Goal: Information Seeking & Learning: Check status

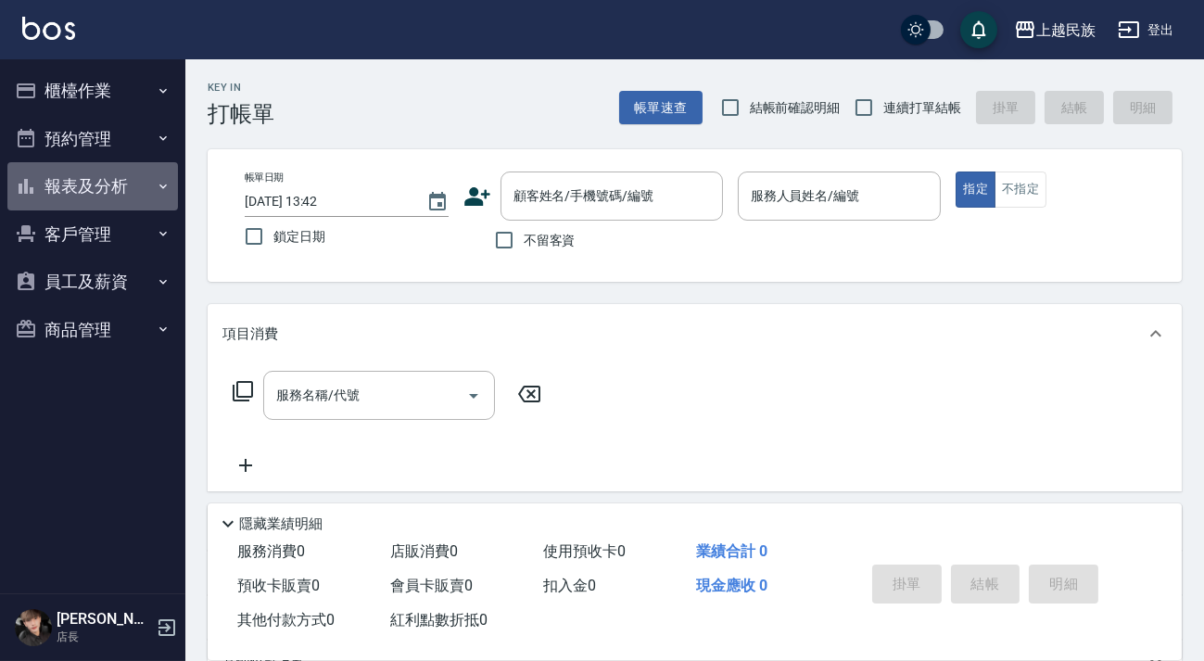
click at [104, 169] on button "報表及分析" at bounding box center [92, 186] width 171 height 48
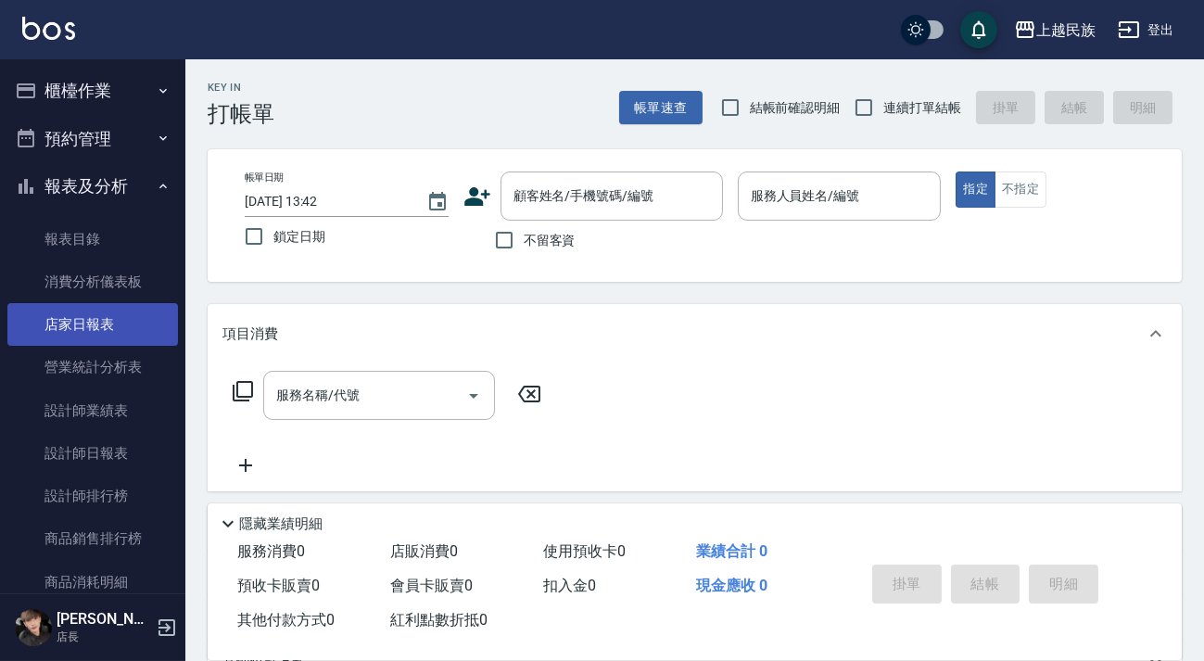
click at [110, 306] on link "店家日報表" at bounding box center [92, 324] width 171 height 43
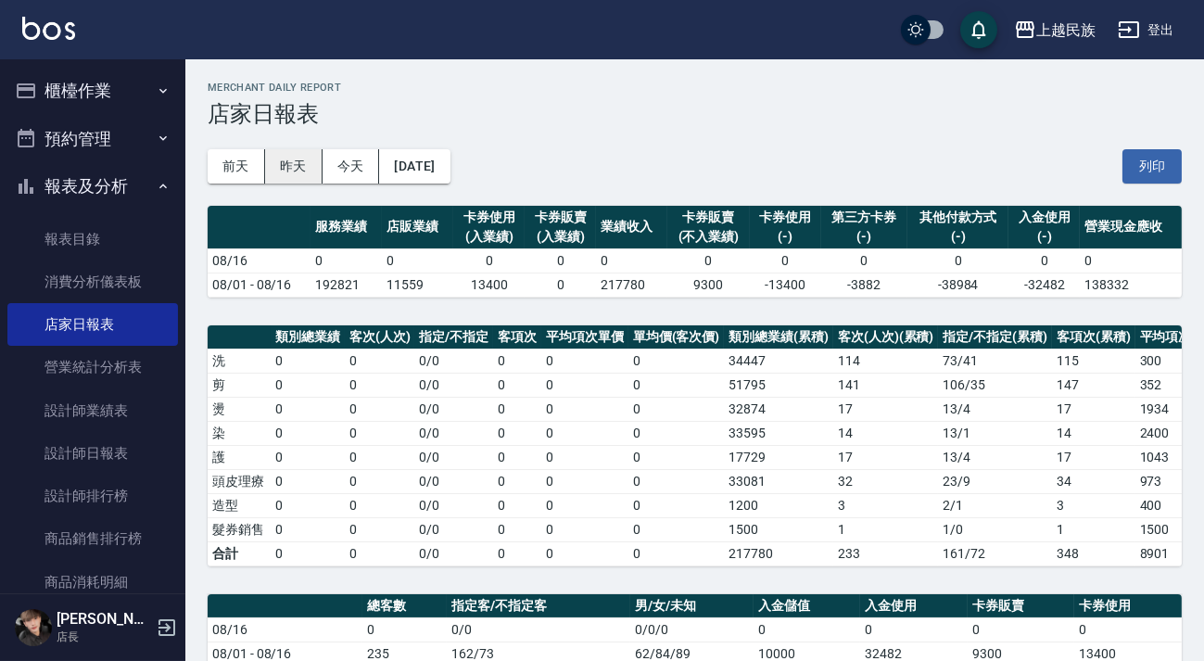
click at [281, 176] on button "昨天" at bounding box center [293, 166] width 57 height 34
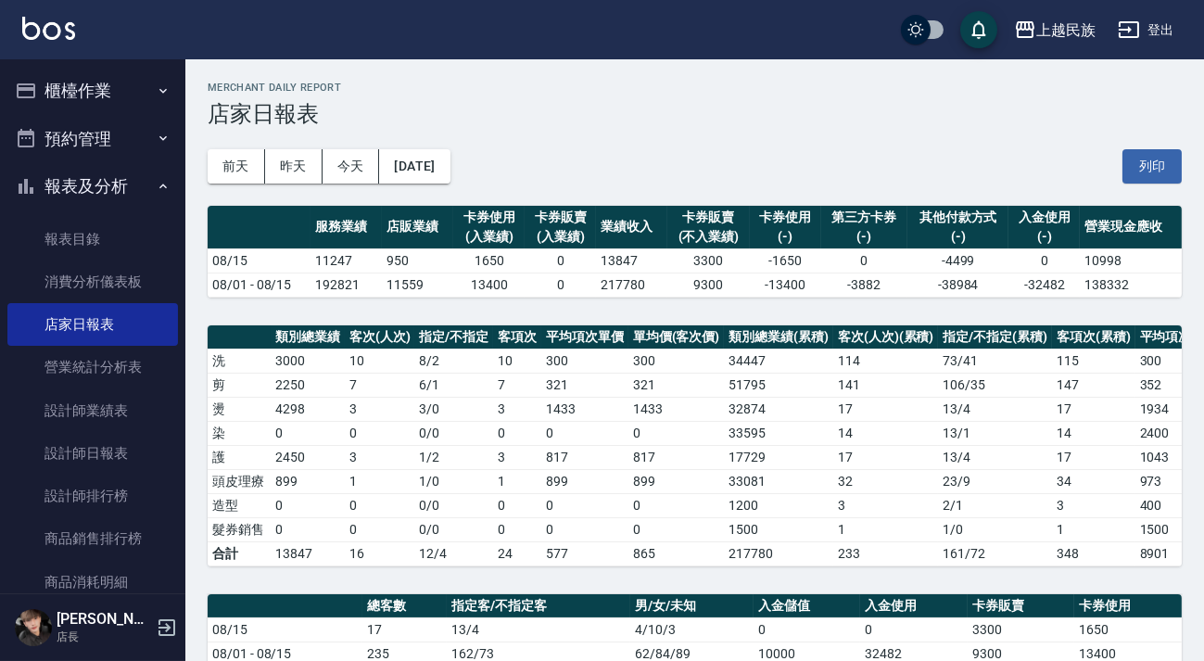
click at [56, 37] on img at bounding box center [48, 28] width 53 height 23
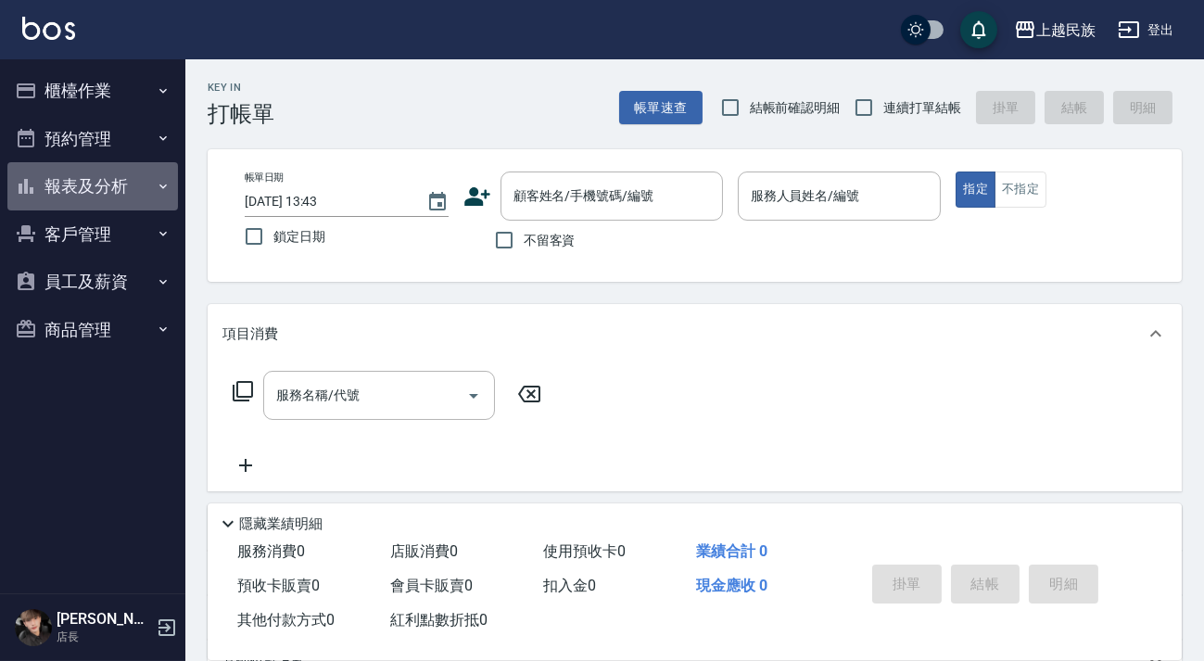
click at [144, 173] on button "報表及分析" at bounding box center [92, 186] width 171 height 48
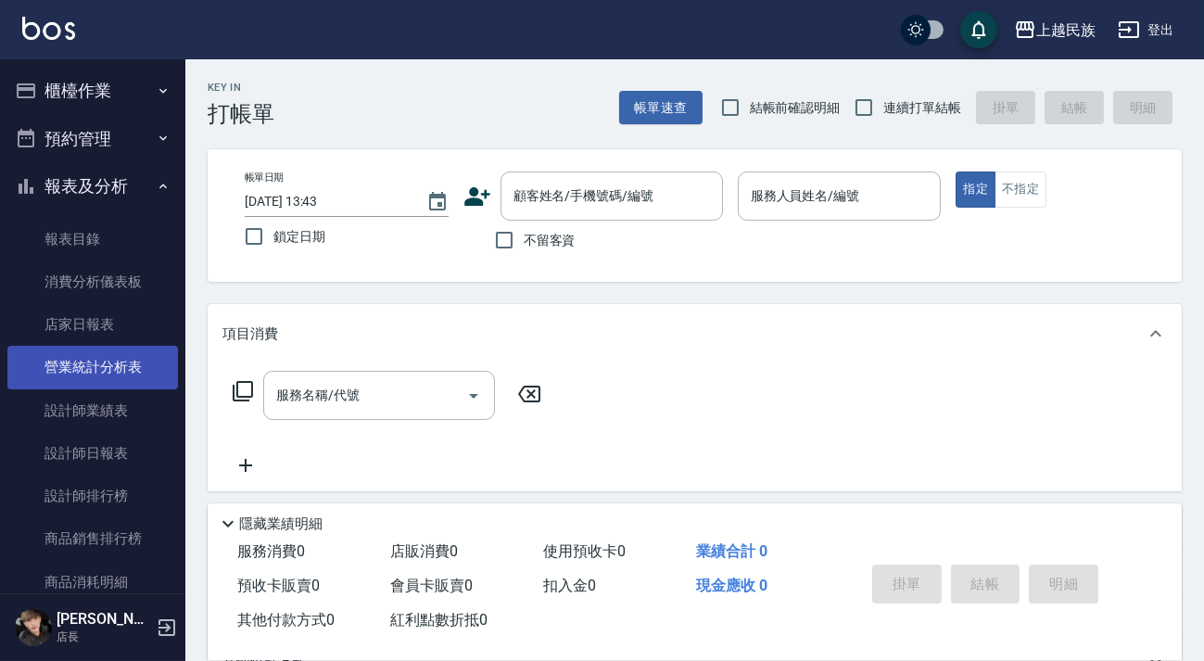
scroll to position [168, 0]
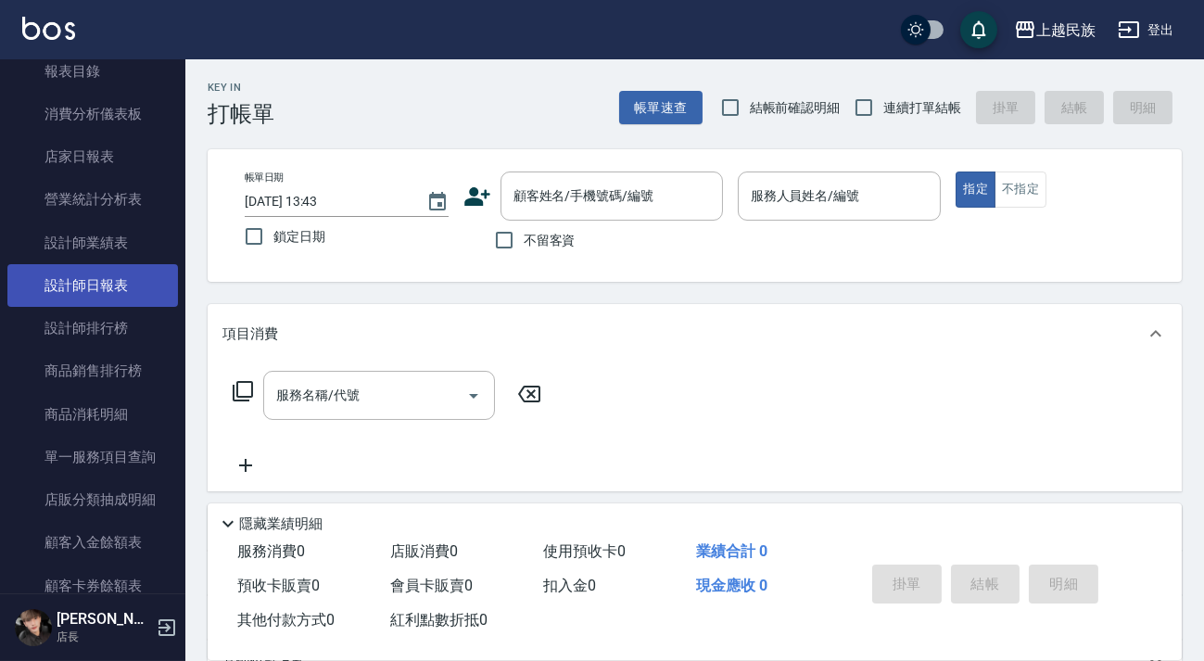
click at [120, 287] on link "設計師日報表" at bounding box center [92, 285] width 171 height 43
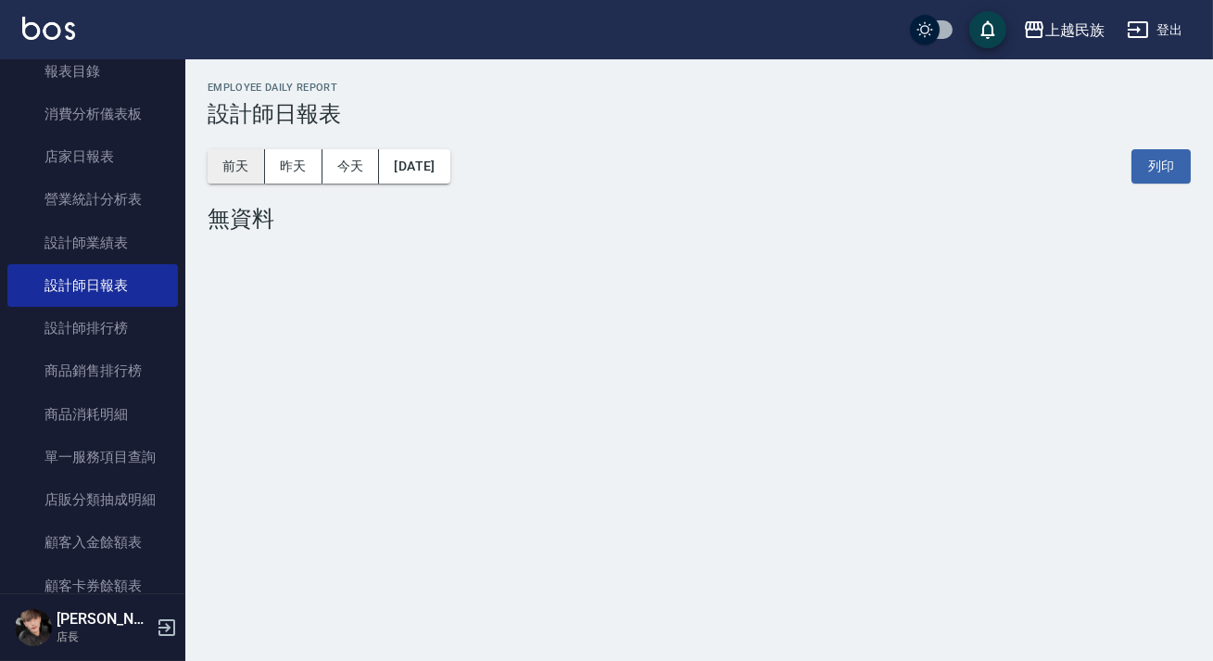
click at [237, 183] on button "前天" at bounding box center [236, 166] width 57 height 34
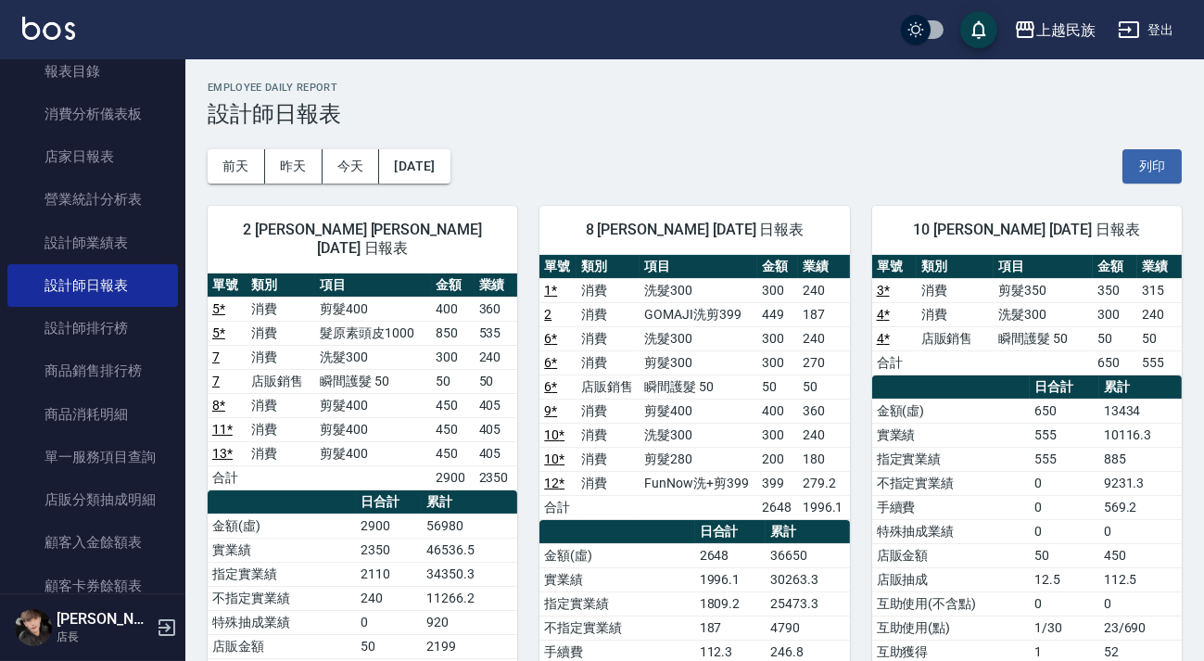
scroll to position [83, 0]
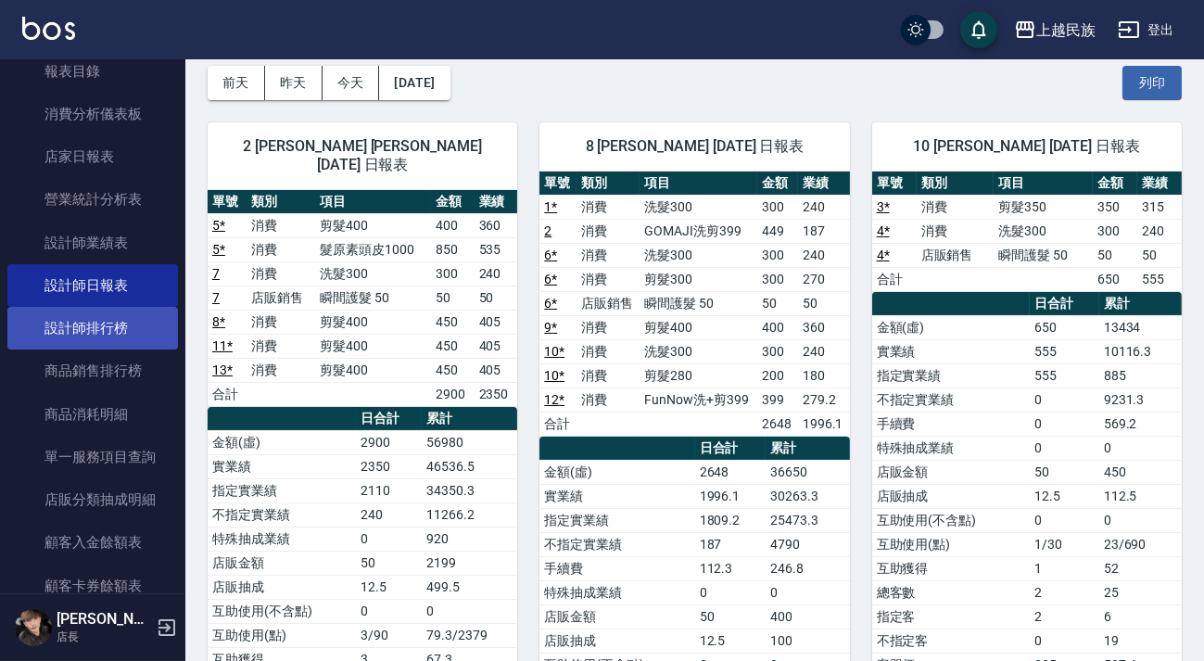
click at [82, 313] on link "設計師排行榜" at bounding box center [92, 328] width 171 height 43
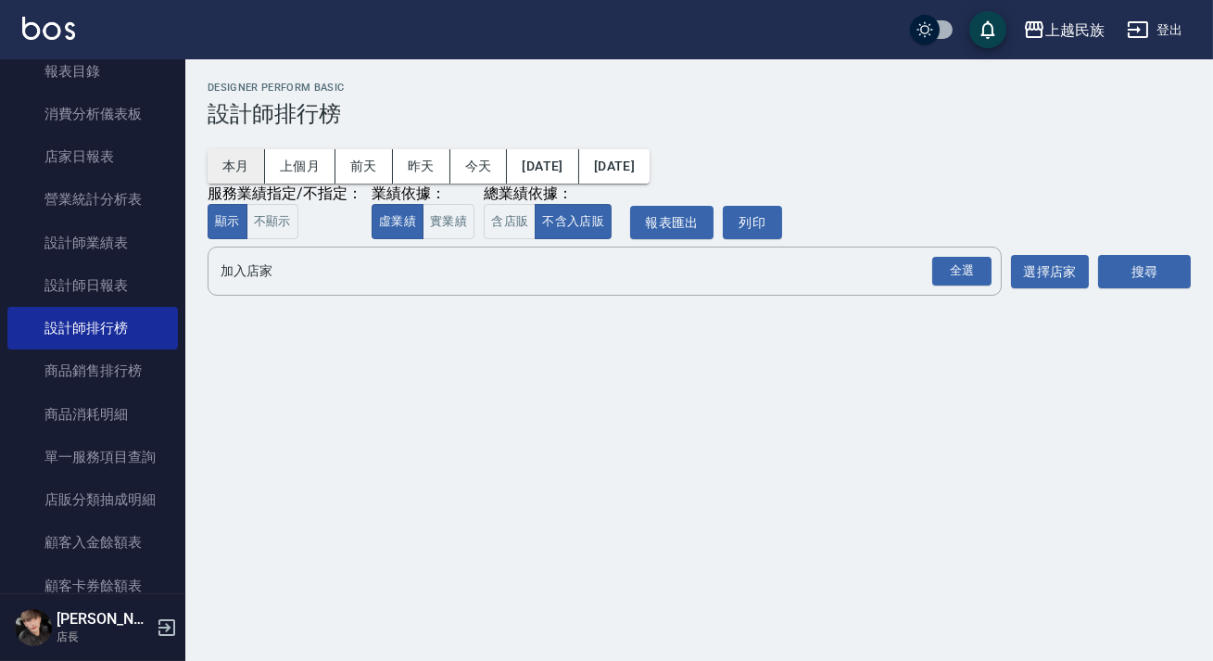
click at [250, 171] on button "本月" at bounding box center [236, 166] width 57 height 34
click at [513, 224] on button "含店販" at bounding box center [510, 222] width 52 height 36
click at [949, 269] on div "全選" at bounding box center [961, 271] width 59 height 29
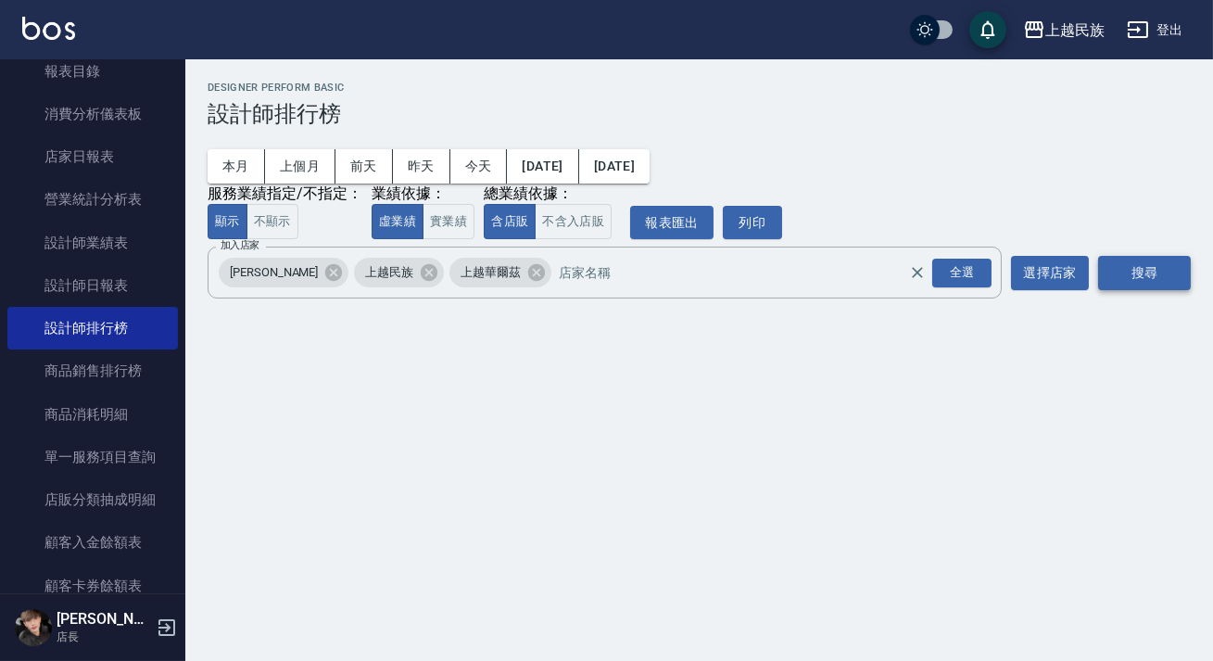
click at [1142, 268] on button "搜尋" at bounding box center [1144, 273] width 93 height 34
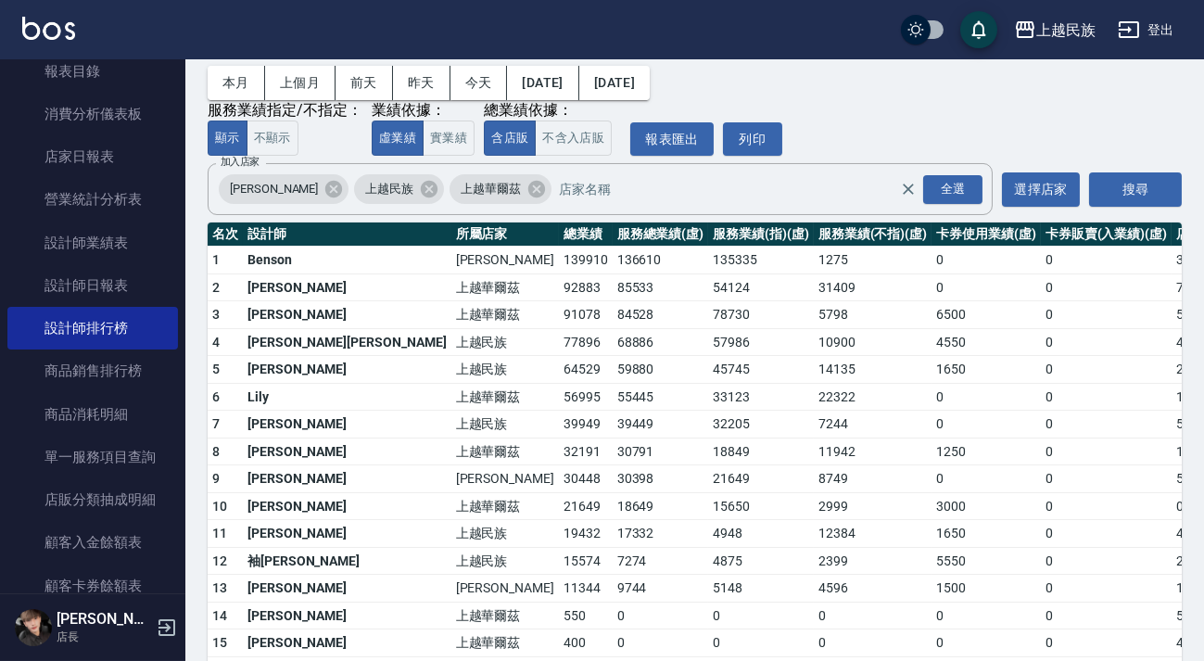
scroll to position [195, 0]
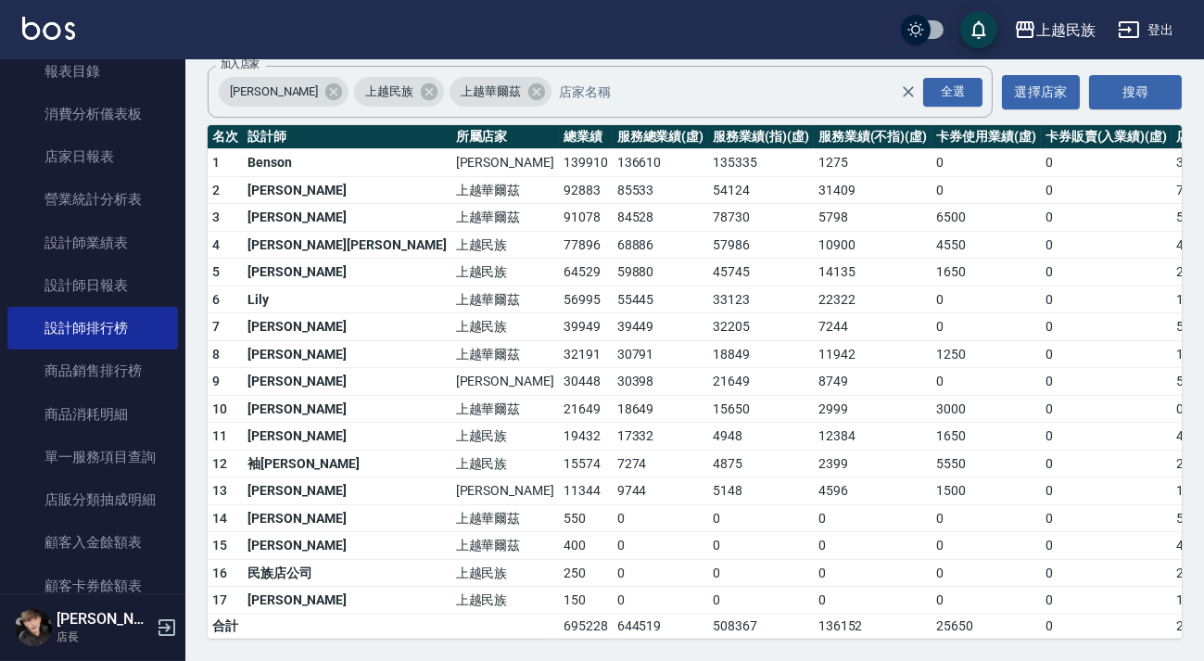
click at [45, 22] on img at bounding box center [48, 28] width 53 height 23
